Goal: Use online tool/utility: Utilize a website feature to perform a specific function

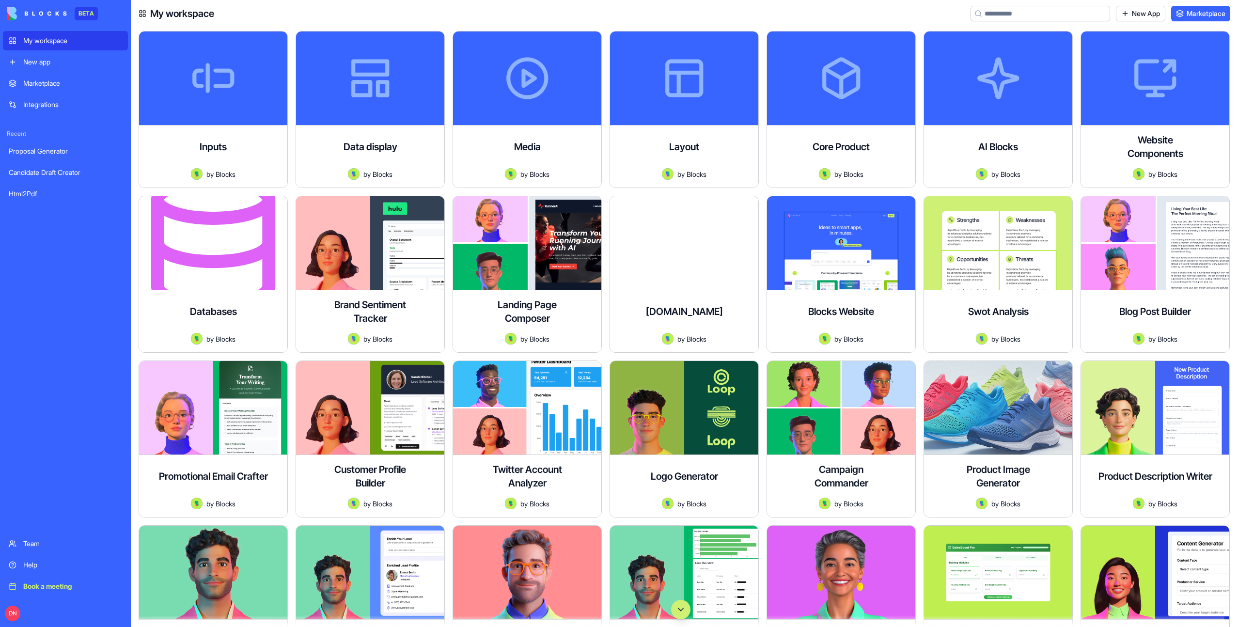
click at [682, 609] on button "Scroll to bottom" at bounding box center [680, 609] width 19 height 19
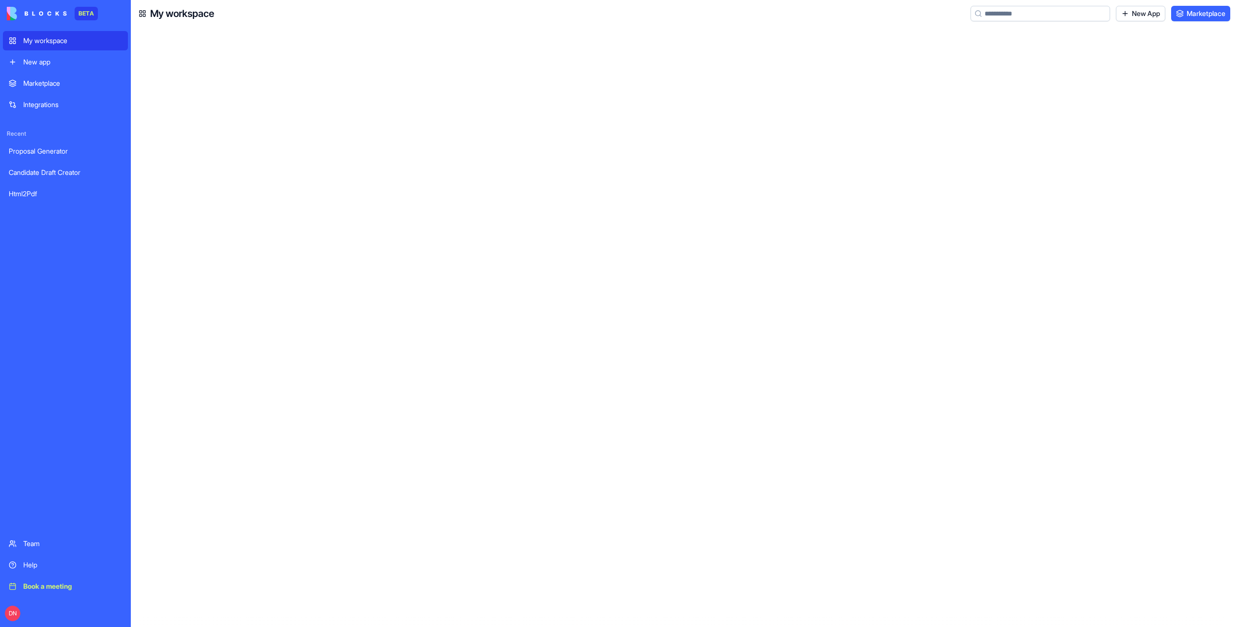
scroll to position [39934, 0]
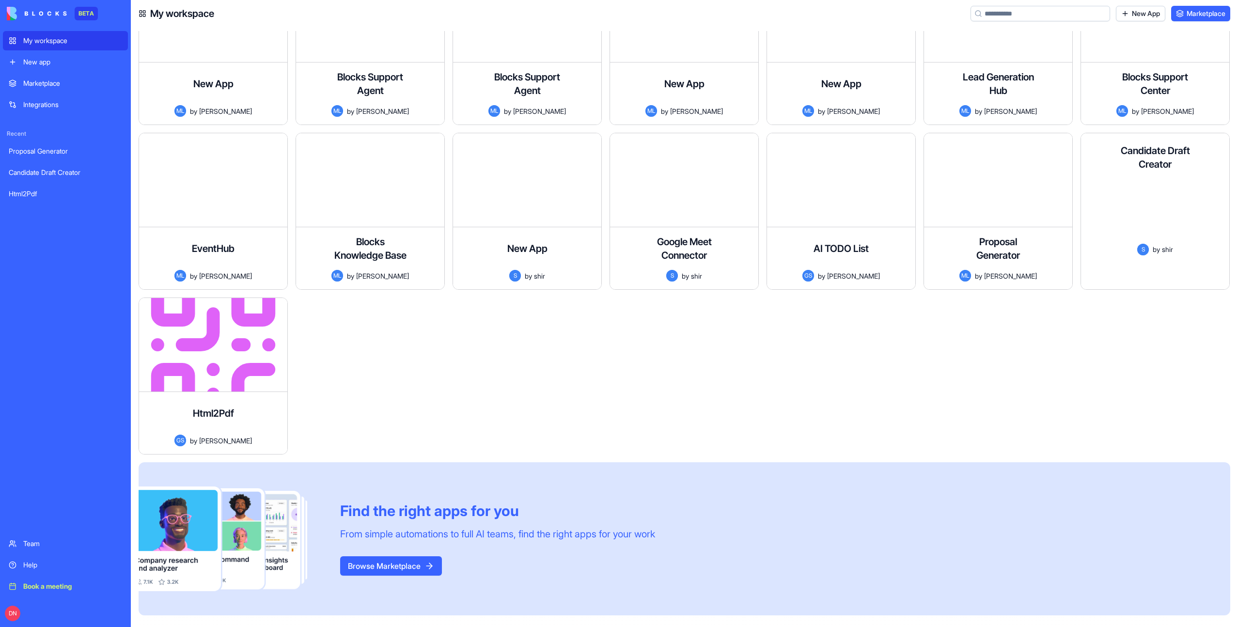
click at [1149, 275] on button "Launch" at bounding box center [1144, 272] width 110 height 19
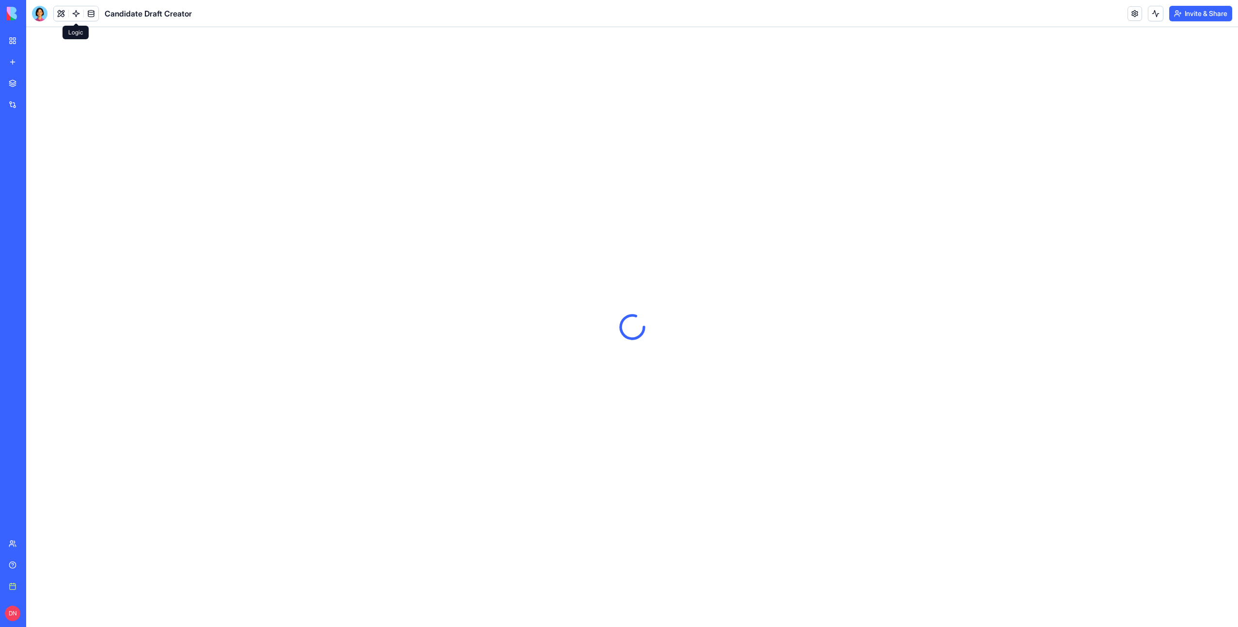
click at [70, 13] on link at bounding box center [76, 13] width 15 height 15
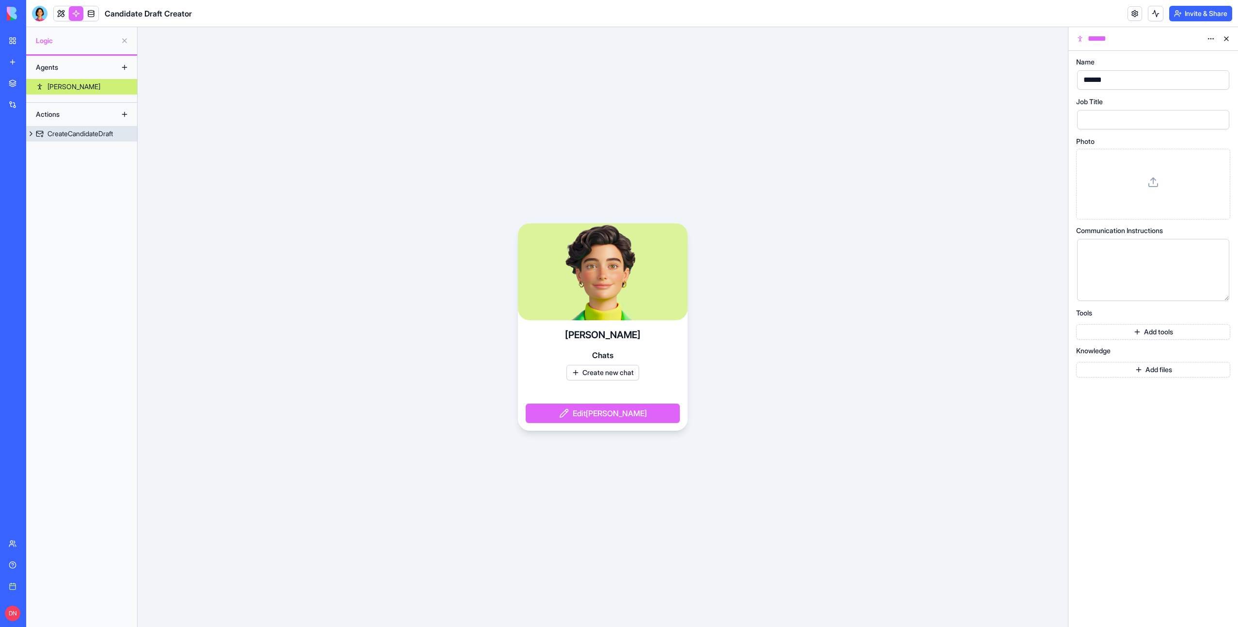
click at [70, 135] on div "CreateCandidateDraft" at bounding box center [79, 134] width 65 height 10
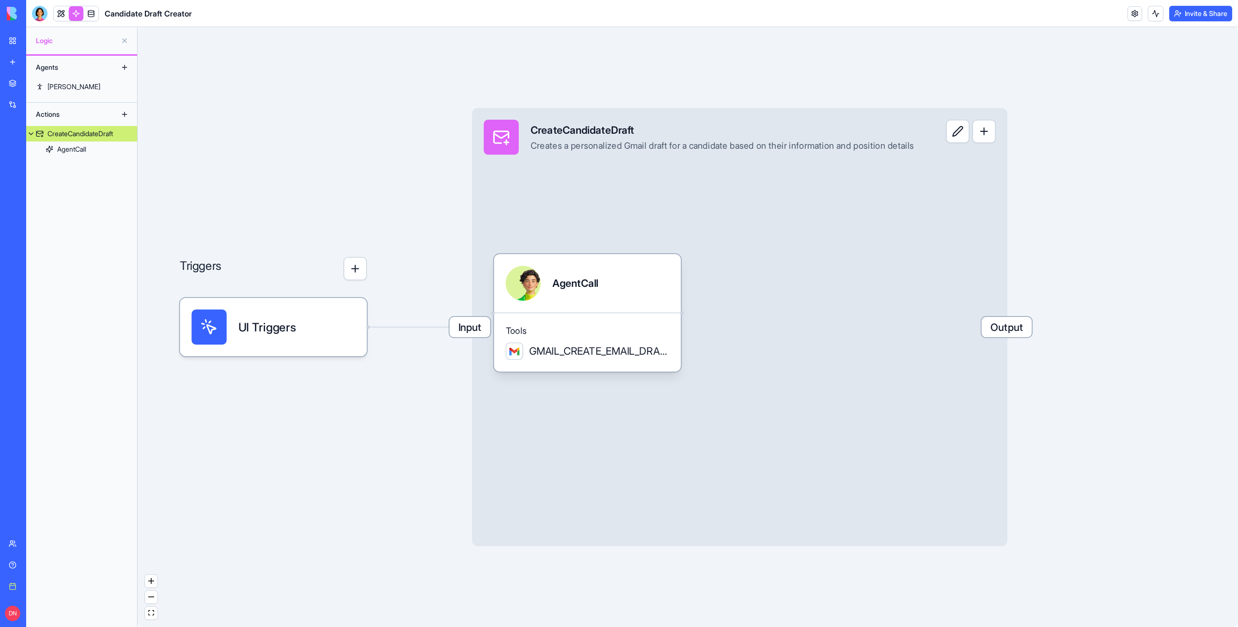
click at [354, 270] on button "button" at bounding box center [355, 268] width 23 height 23
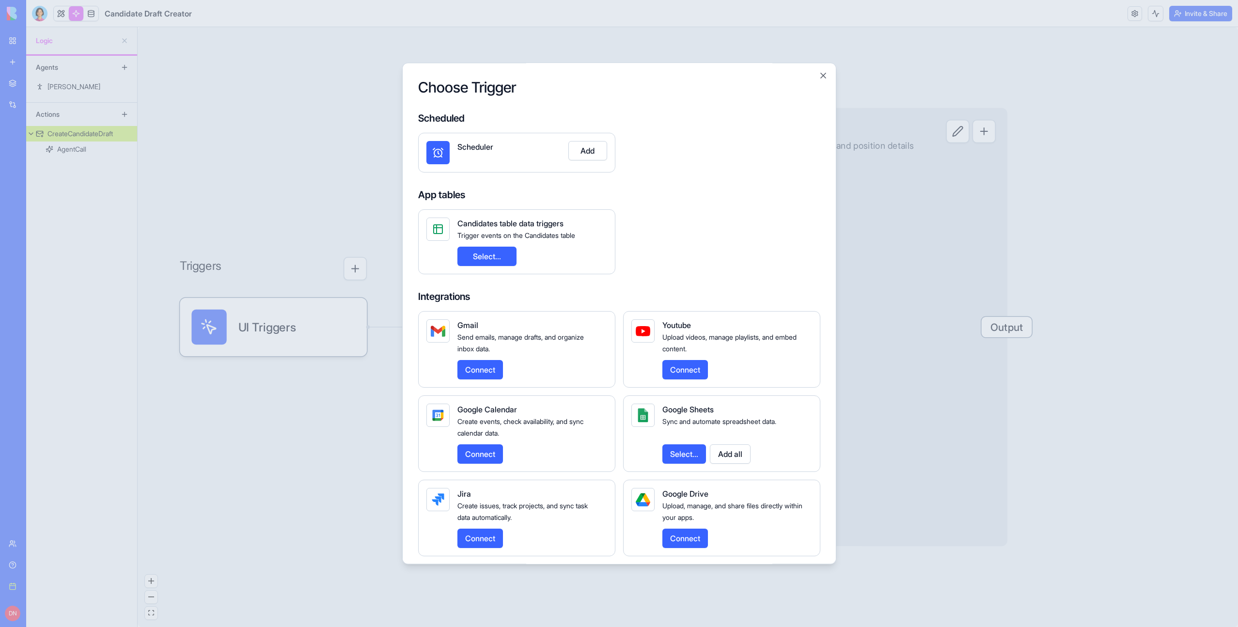
click at [603, 148] on button "Add" at bounding box center [587, 150] width 39 height 19
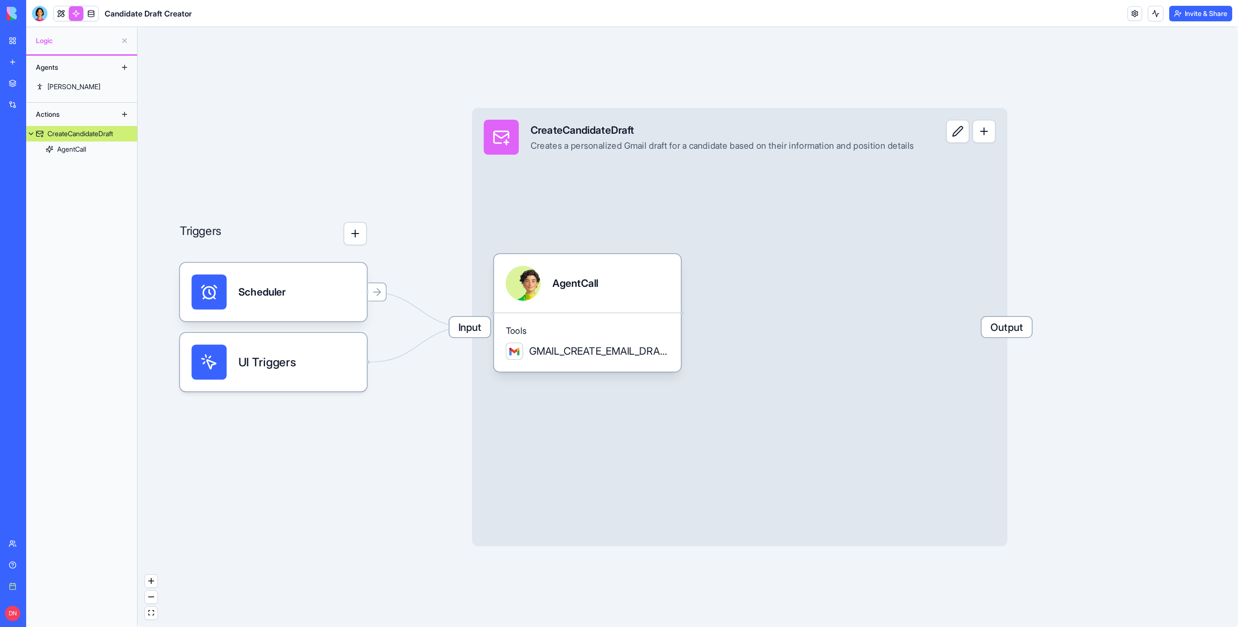
click at [262, 325] on div "Triggers" at bounding box center [273, 283] width 187 height 216
click at [286, 302] on div "Scheduler" at bounding box center [261, 291] width 47 height 35
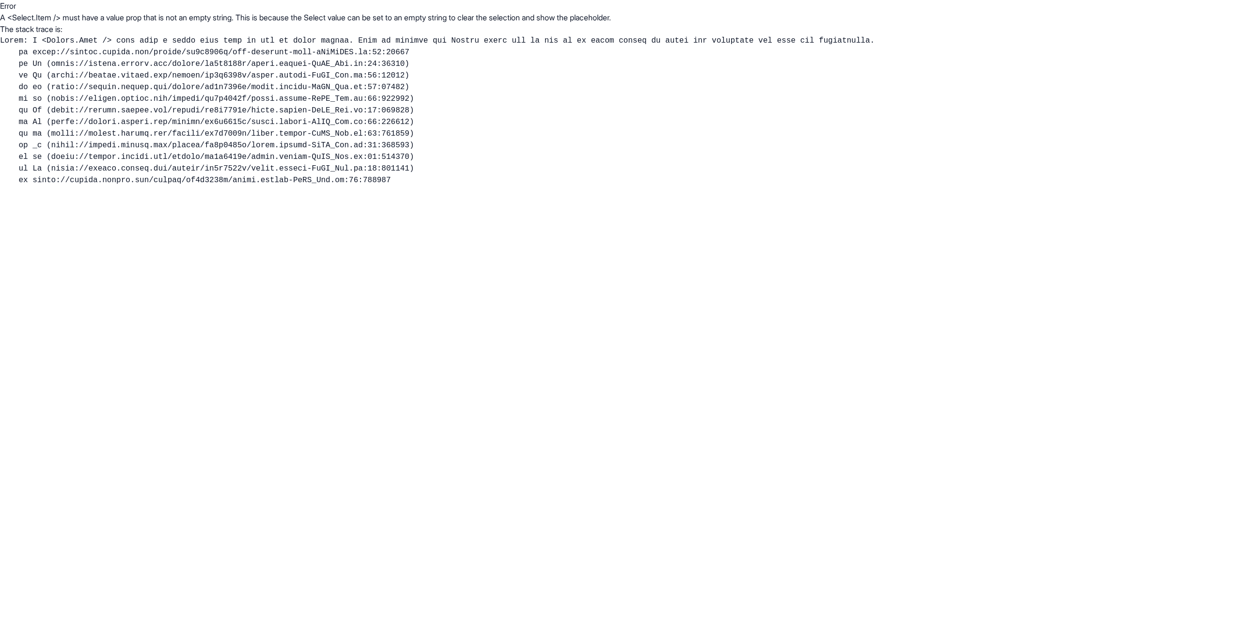
click at [253, 42] on pre at bounding box center [619, 110] width 1238 height 151
click at [309, 33] on p "The stack trace is:" at bounding box center [619, 29] width 1238 height 12
drag, startPoint x: 91, startPoint y: 44, endPoint x: 212, endPoint y: 39, distance: 121.7
click at [213, 38] on pre at bounding box center [619, 110] width 1238 height 151
drag, startPoint x: 212, startPoint y: 39, endPoint x: 79, endPoint y: 45, distance: 133.4
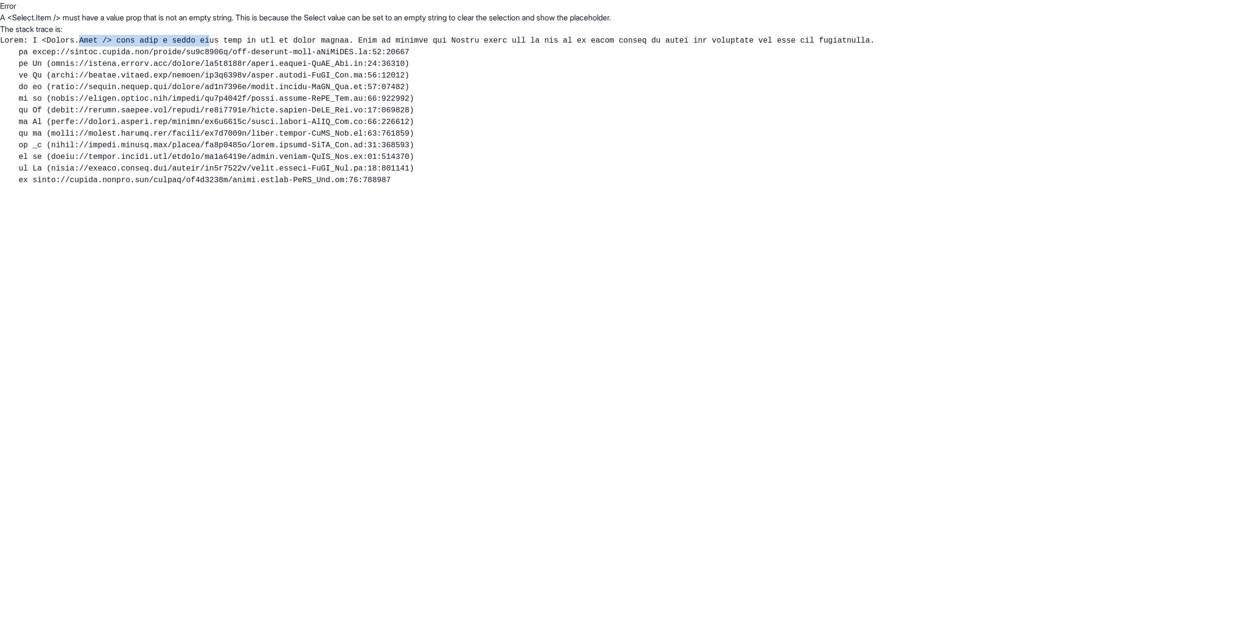
click at [79, 45] on pre at bounding box center [619, 110] width 1238 height 151
drag, startPoint x: 51, startPoint y: 41, endPoint x: 98, endPoint y: 42, distance: 46.5
click at [98, 42] on pre at bounding box center [619, 110] width 1238 height 151
click at [180, 57] on pre at bounding box center [619, 110] width 1238 height 151
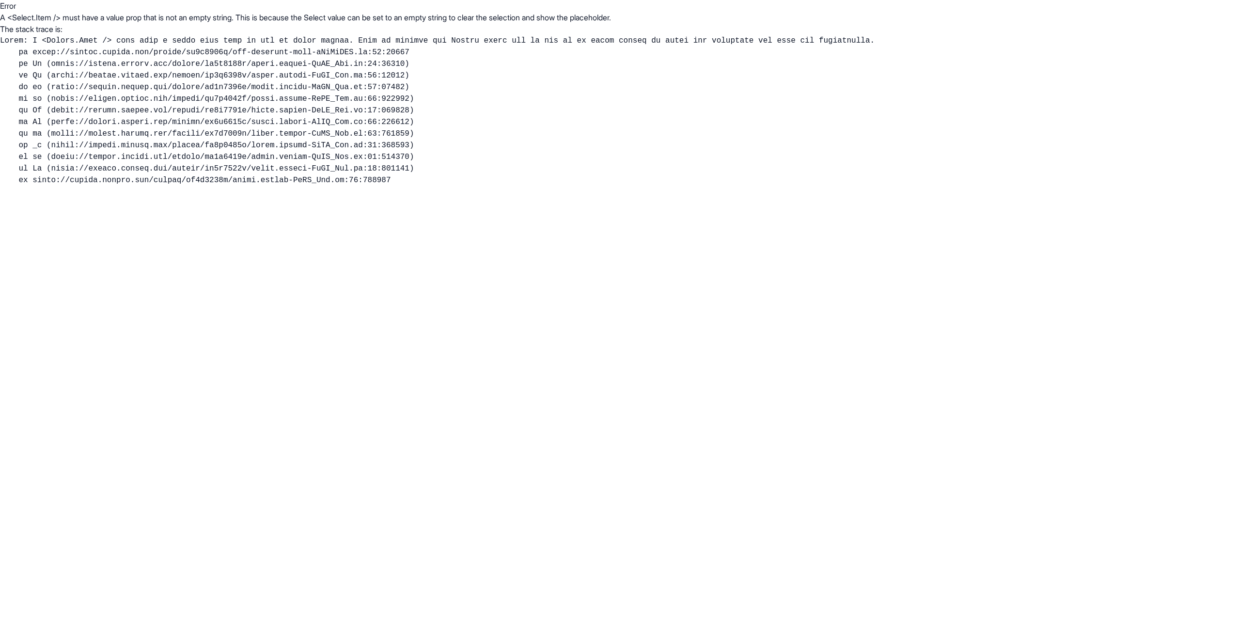
click at [234, 64] on pre at bounding box center [619, 110] width 1238 height 151
drag, startPoint x: 47, startPoint y: 41, endPoint x: 103, endPoint y: 42, distance: 56.7
click at [103, 42] on pre at bounding box center [619, 110] width 1238 height 151
click at [130, 71] on pre at bounding box center [619, 110] width 1238 height 151
drag, startPoint x: 47, startPoint y: 40, endPoint x: 102, endPoint y: 42, distance: 55.3
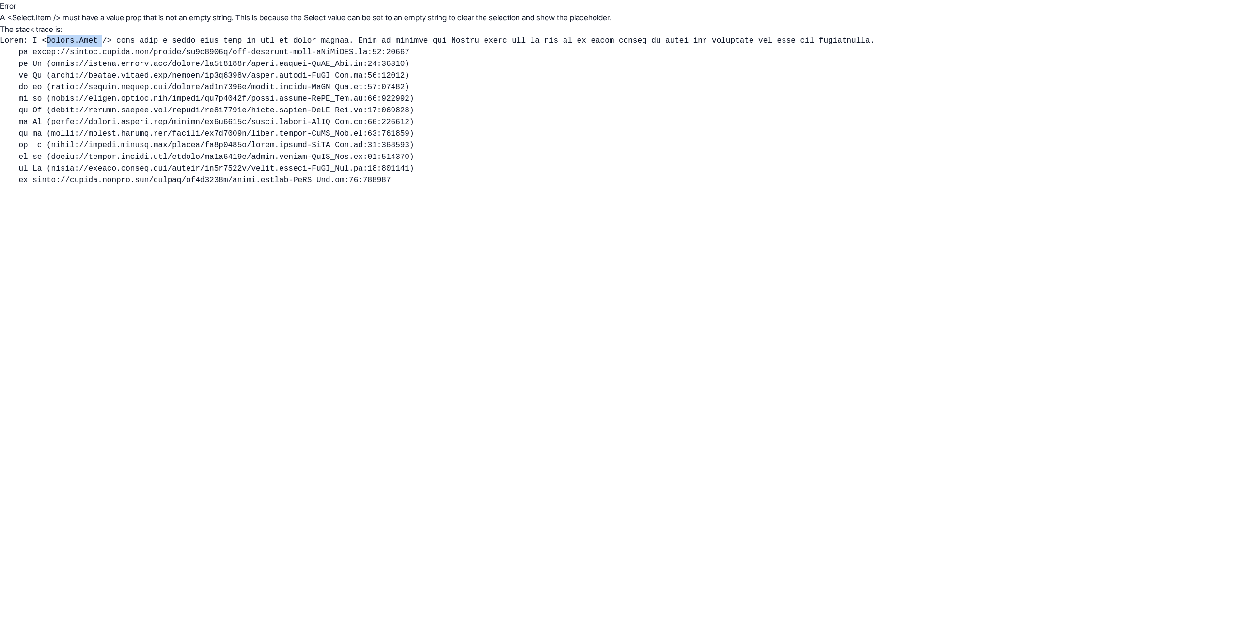
click at [102, 42] on pre at bounding box center [619, 110] width 1238 height 151
drag, startPoint x: 152, startPoint y: 46, endPoint x: 574, endPoint y: 53, distance: 422.1
click at [577, 52] on pre at bounding box center [619, 110] width 1238 height 151
click at [591, 48] on pre at bounding box center [619, 110] width 1238 height 151
